Goal: Check status: Check status

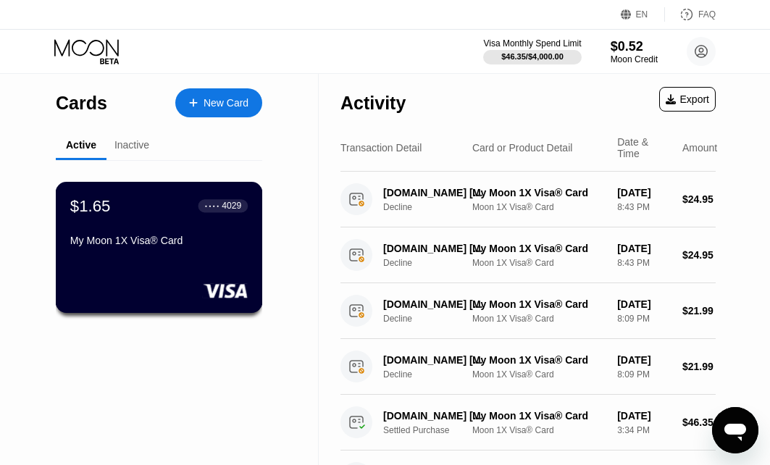
click at [213, 199] on div "● ● ● ● 4029" at bounding box center [223, 205] width 50 height 13
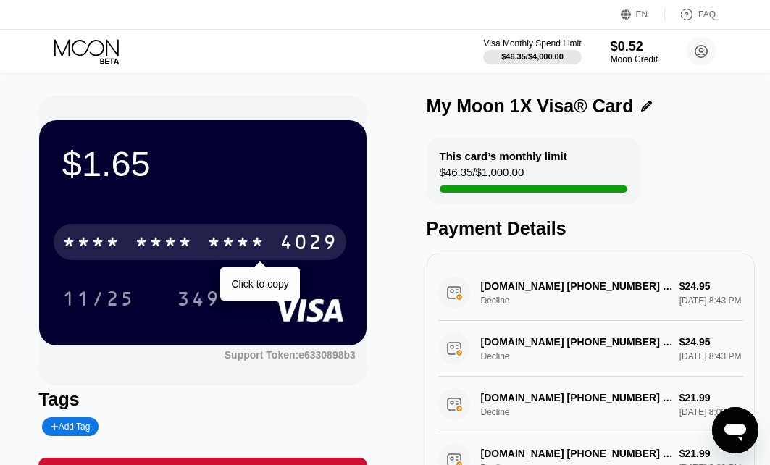
click at [275, 241] on div "* * * * * * * * * * * * 4029" at bounding box center [200, 242] width 292 height 36
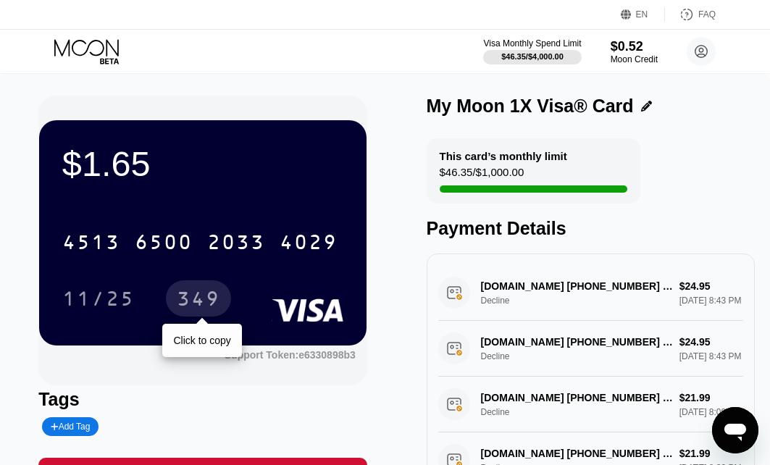
click at [211, 291] on div "349" at bounding box center [198, 300] width 43 height 23
